Goal: Information Seeking & Learning: Find specific page/section

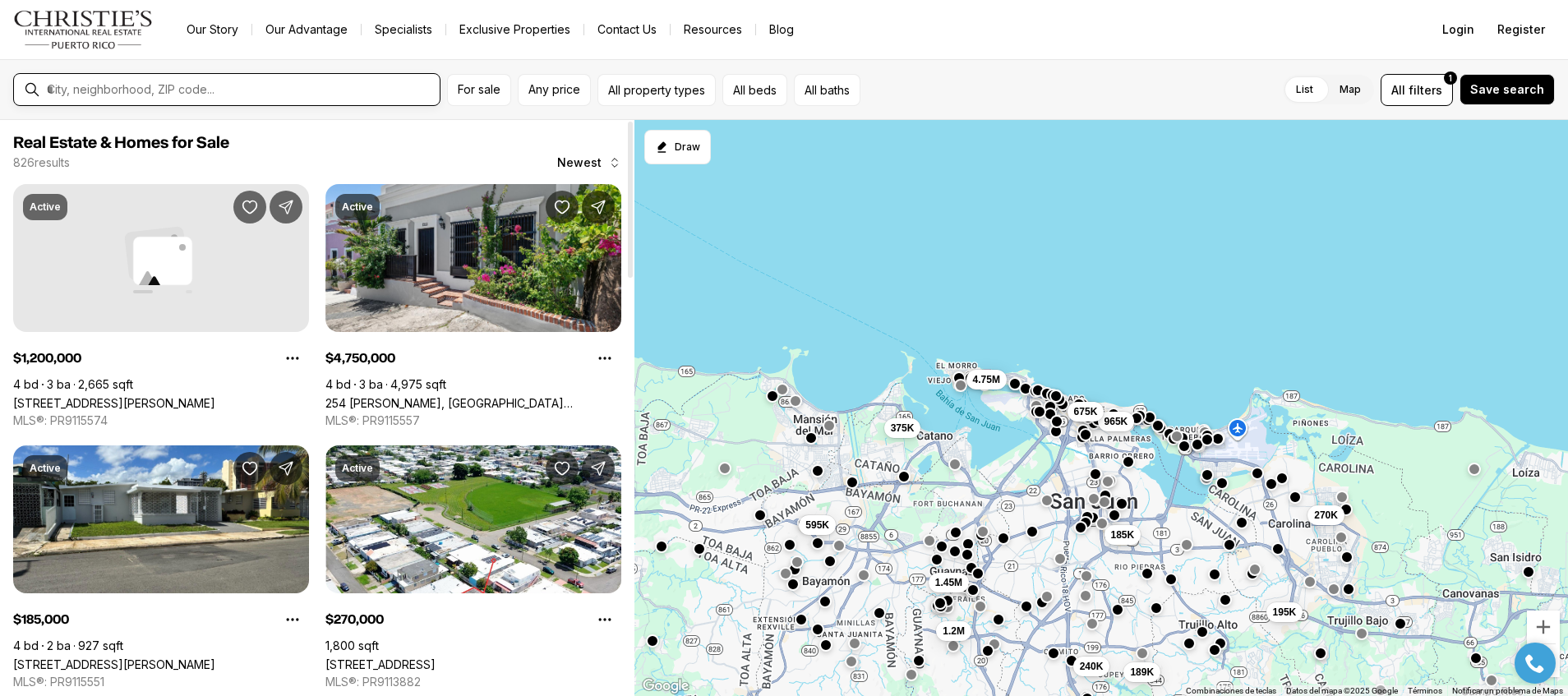
click at [68, 86] on input "text" at bounding box center [239, 89] width 386 height 14
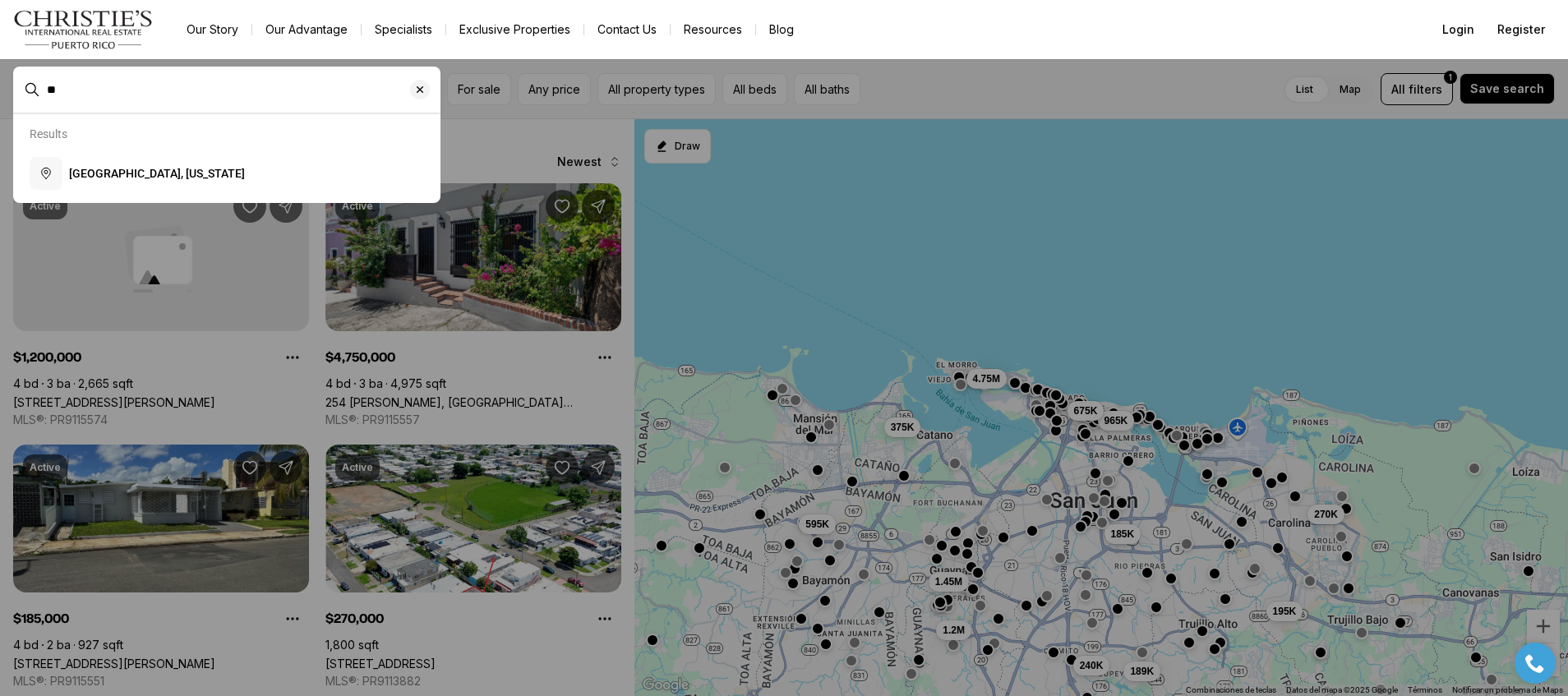
type input "*"
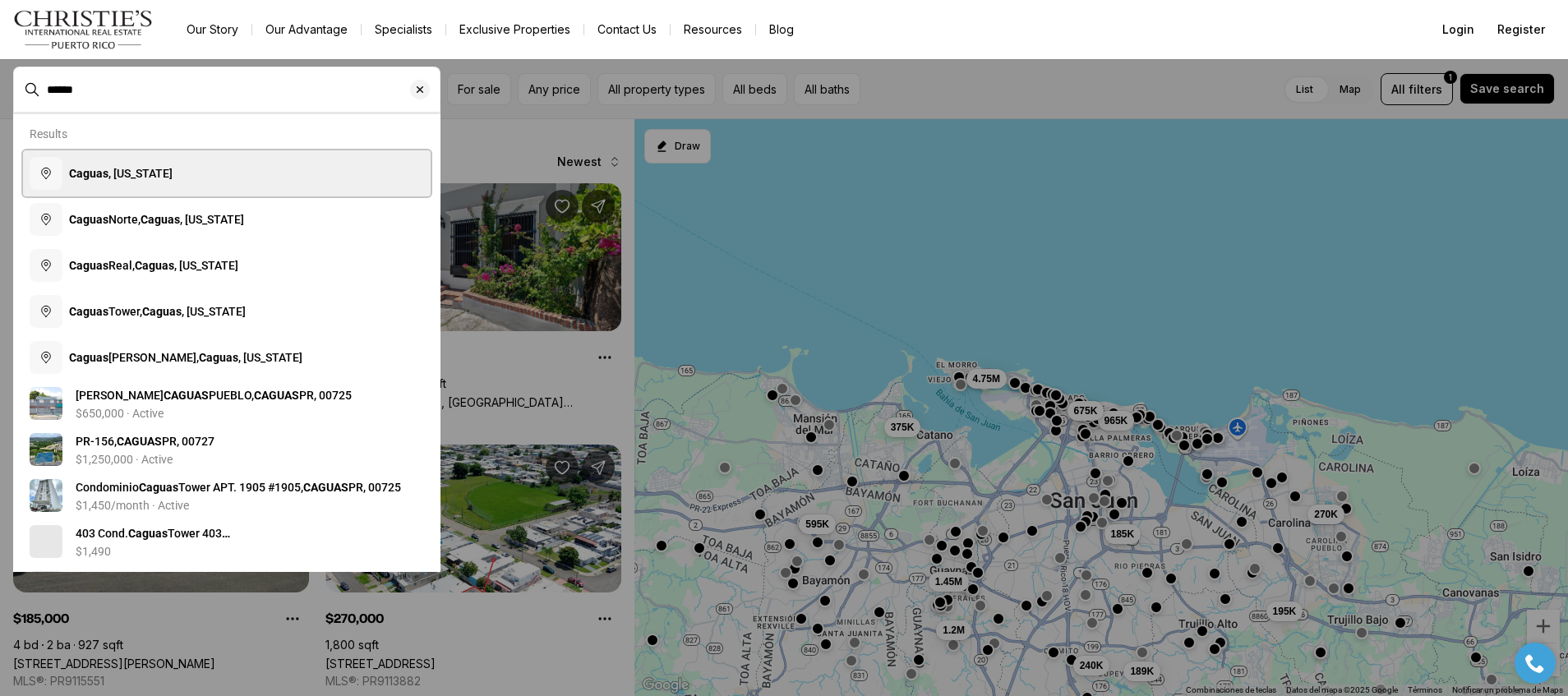
click at [127, 171] on span "[GEOGRAPHIC_DATA] , [US_STATE]" at bounding box center [120, 173] width 104 height 13
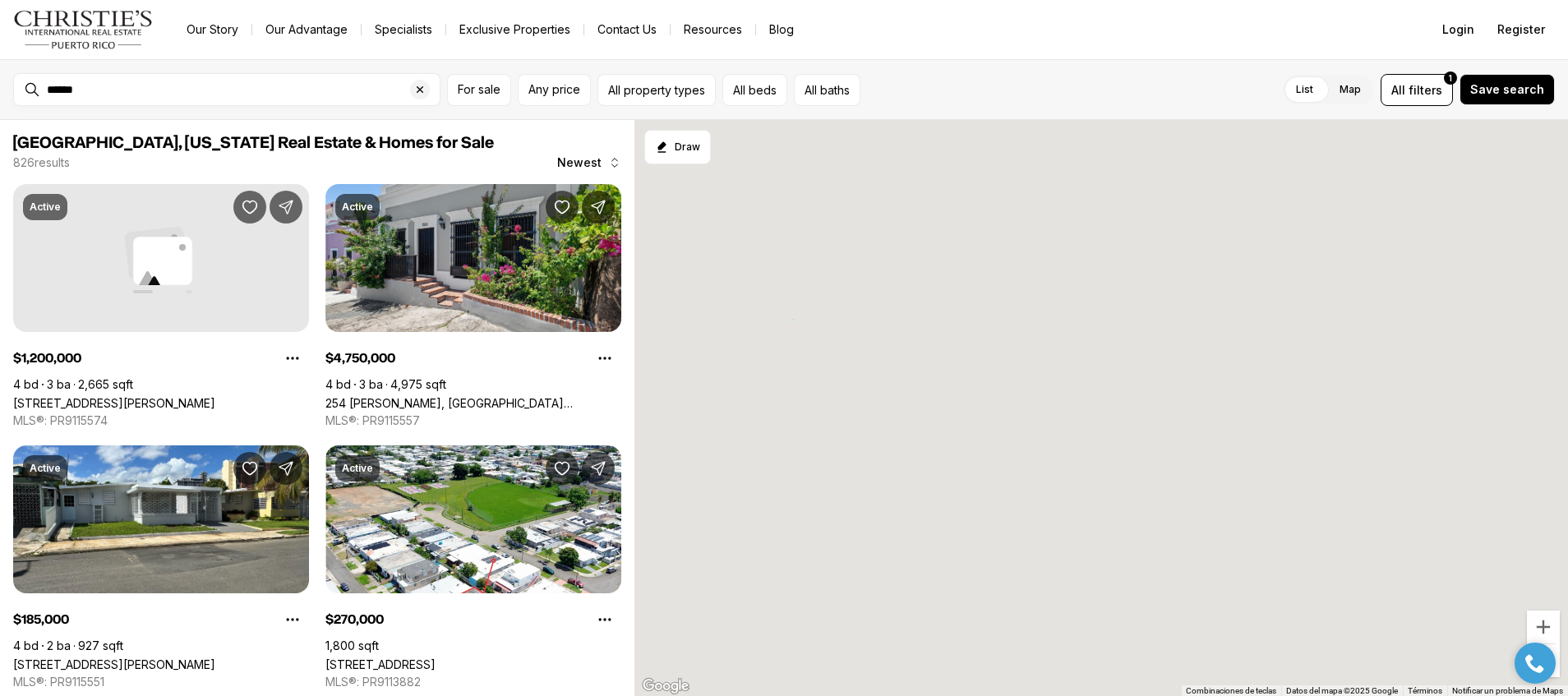
type input "**********"
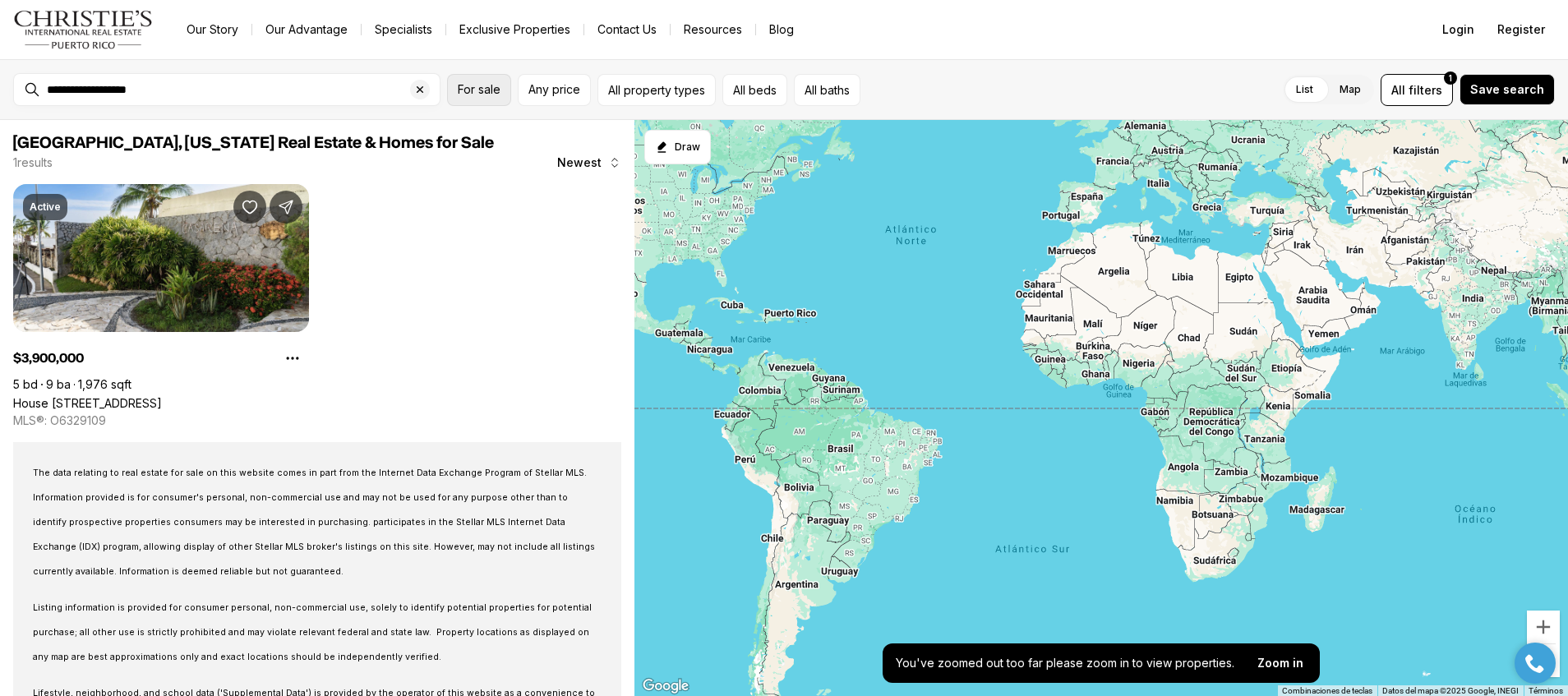
click at [486, 90] on span "For sale" at bounding box center [479, 89] width 42 height 13
click at [488, 140] on label "For sale" at bounding box center [566, 143] width 217 height 39
click at [648, 140] on button "For sale" at bounding box center [654, 143] width 13 height 13
click at [488, 139] on label "For sale" at bounding box center [566, 143] width 217 height 39
click at [648, 139] on button "For sale" at bounding box center [654, 143] width 13 height 13
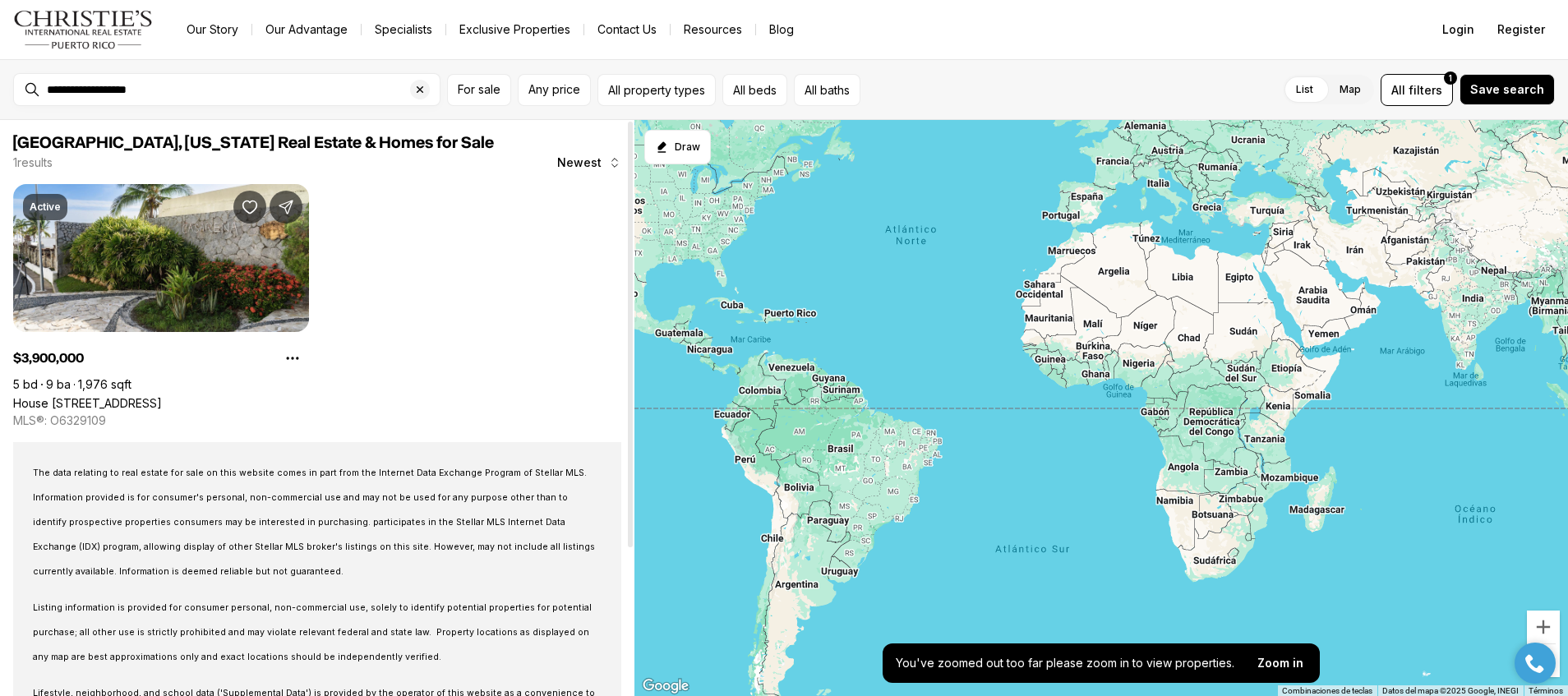
drag, startPoint x: 462, startPoint y: 304, endPoint x: 537, endPoint y: 264, distance: 85.0
click at [463, 303] on div "Active $3,900,000 5 bd 9 ba 1,976 sqft House [STREET_ADDRESS] OC MLS®: O6329109" at bounding box center [316, 306] width 608 height 245
click at [664, 91] on button "All property types" at bounding box center [656, 90] width 118 height 32
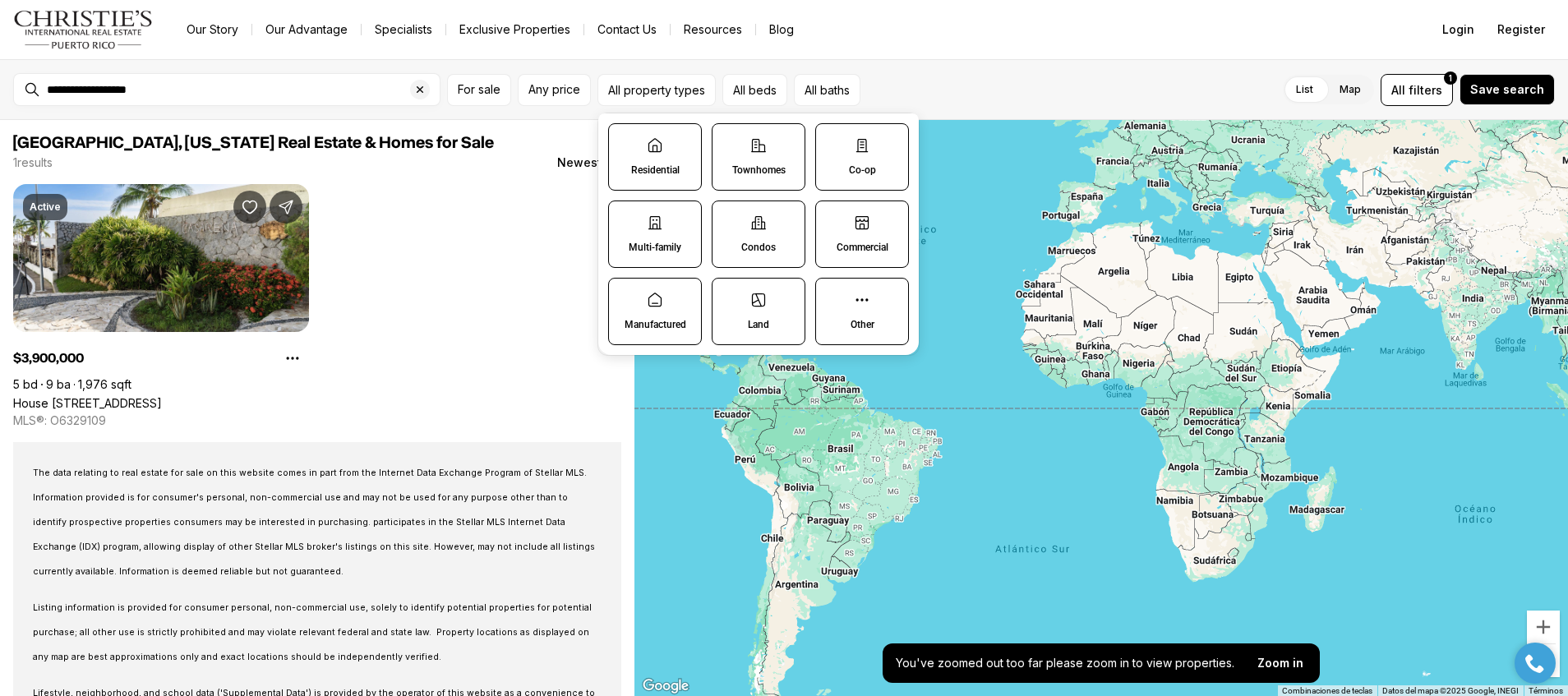
click at [660, 156] on label "Residential" at bounding box center [655, 156] width 93 height 67
click at [625, 141] on button "Residential" at bounding box center [617, 132] width 16 height 16
